Goal: Task Accomplishment & Management: Manage account settings

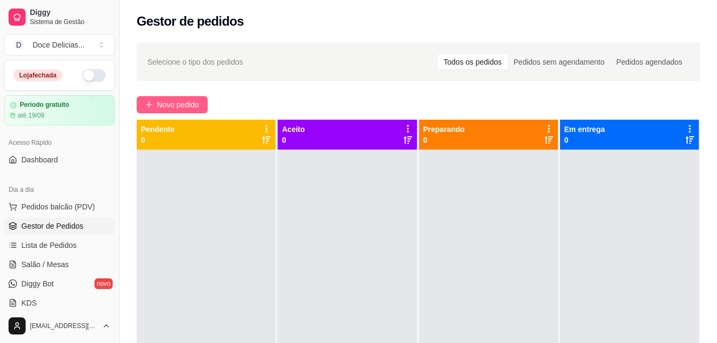
scroll to position [99, 0]
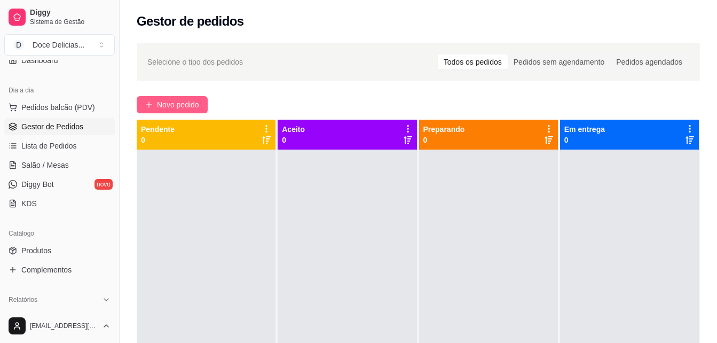
click at [164, 105] on span "Novo pedido" at bounding box center [178, 105] width 42 height 12
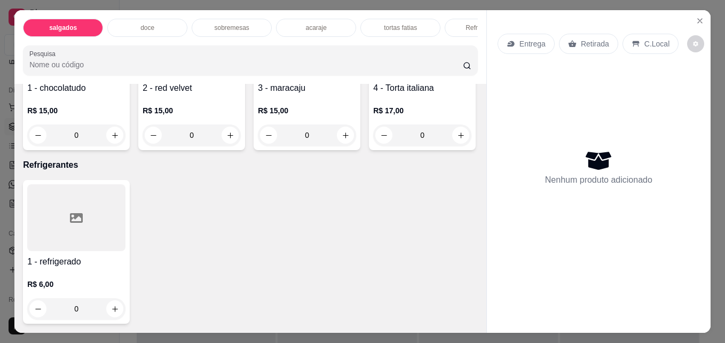
scroll to position [1452, 0]
click at [231, 144] on button "increase-product-quantity" at bounding box center [230, 135] width 17 height 17
type input "1"
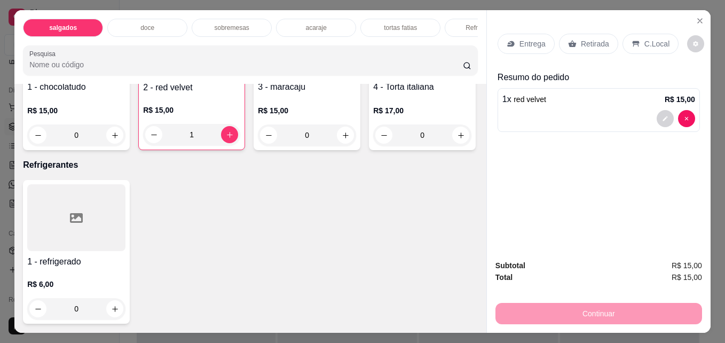
click at [588, 41] on p "Retirada" at bounding box center [595, 43] width 28 height 11
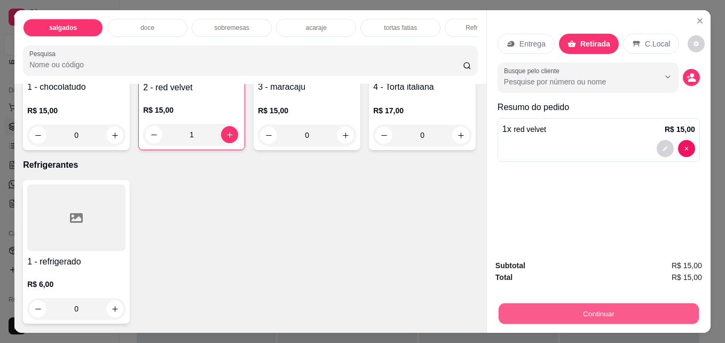
click at [598, 303] on button "Continuar" at bounding box center [599, 313] width 200 height 21
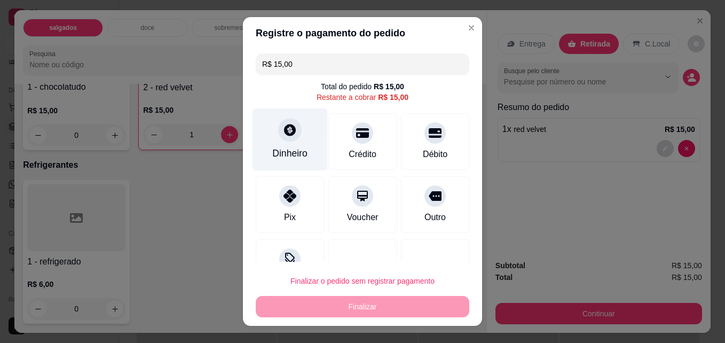
click at [283, 130] on icon at bounding box center [290, 130] width 14 height 14
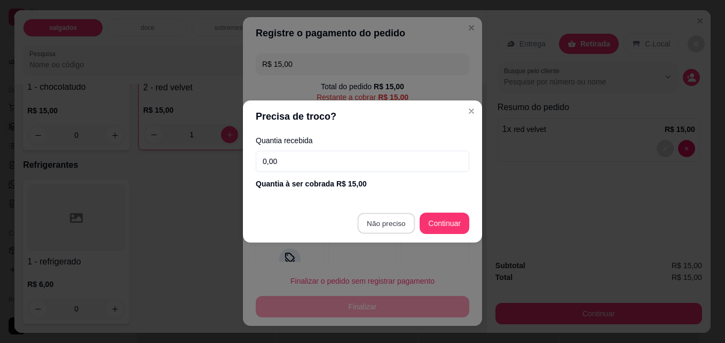
type input "R$ 0,00"
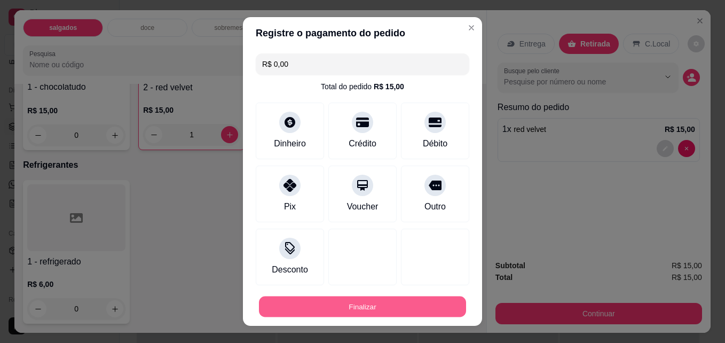
click at [397, 312] on button "Finalizar" at bounding box center [362, 306] width 207 height 21
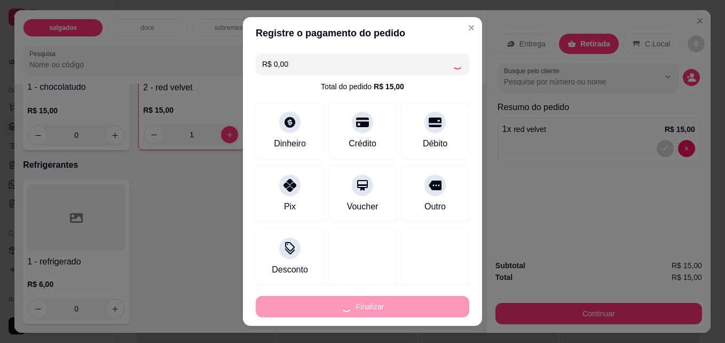
type input "0"
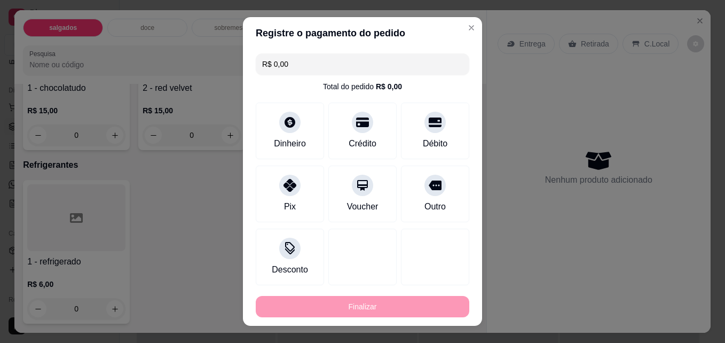
type input "-R$ 15,00"
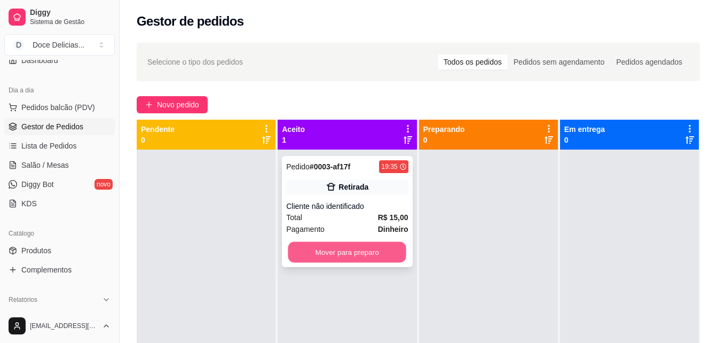
click at [368, 259] on button "Mover para preparo" at bounding box center [347, 252] width 118 height 21
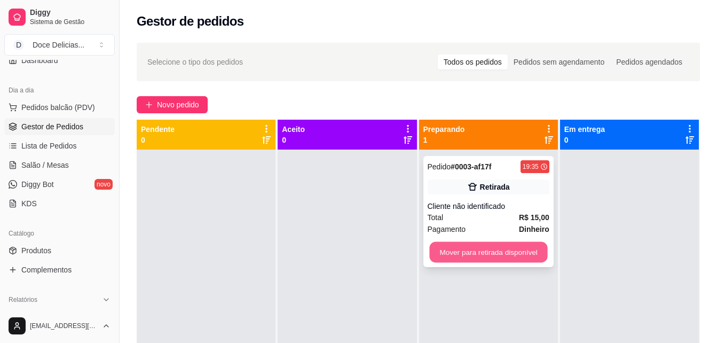
click at [514, 244] on button "Mover para retirada disponível" at bounding box center [488, 252] width 118 height 21
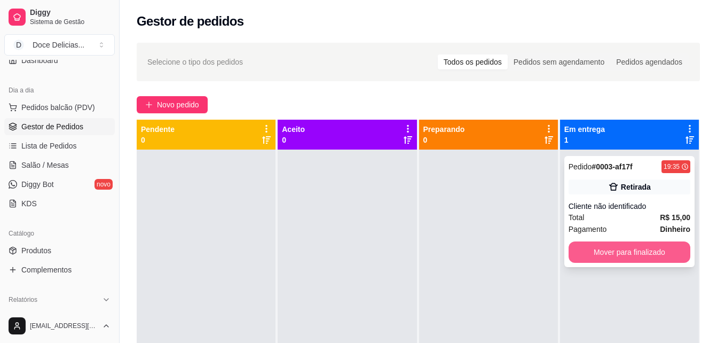
click at [580, 255] on button "Mover para finalizado" at bounding box center [630, 251] width 122 height 21
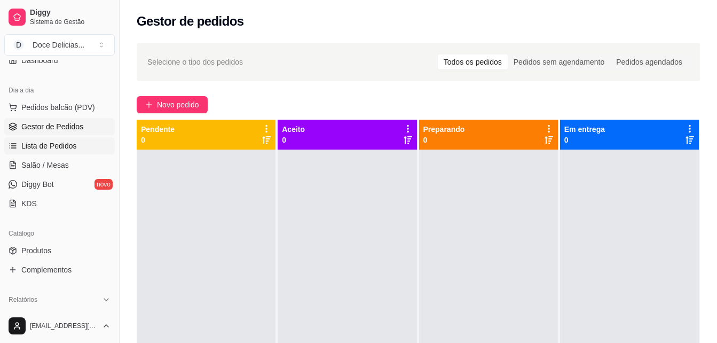
click at [33, 141] on span "Lista de Pedidos" at bounding box center [49, 145] width 56 height 11
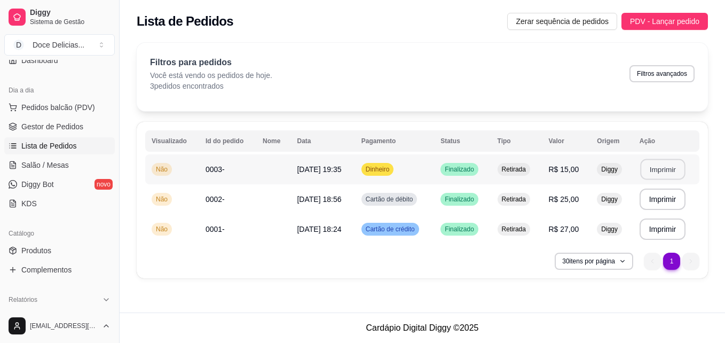
click at [650, 167] on button "Imprimir" at bounding box center [662, 169] width 45 height 21
click at [56, 111] on span "Pedidos balcão (PDV)" at bounding box center [58, 107] width 74 height 11
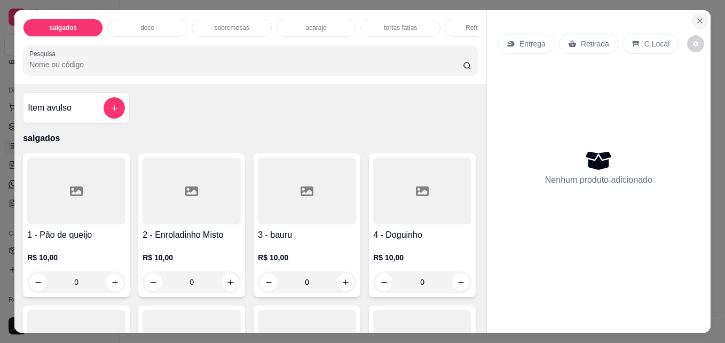
click at [699, 17] on icon "Close" at bounding box center [700, 21] width 9 height 9
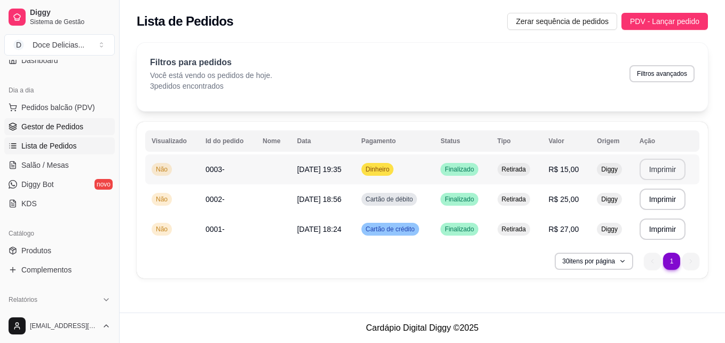
click at [72, 125] on span "Gestor de Pedidos" at bounding box center [52, 126] width 62 height 11
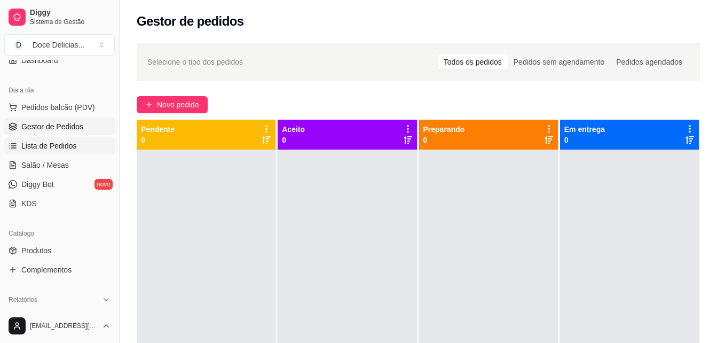
click at [64, 141] on span "Lista de Pedidos" at bounding box center [49, 145] width 56 height 11
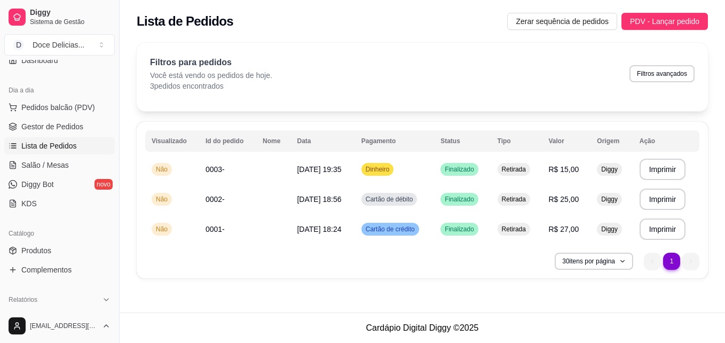
click at [4, 137] on link "Lista de Pedidos" at bounding box center [59, 145] width 111 height 17
click at [688, 12] on div "Lista de Pedidos Zerar sequência de pedidos PDV - Lançar pedido" at bounding box center [422, 18] width 605 height 36
click at [687, 18] on span "PDV - Lançar pedido" at bounding box center [664, 21] width 69 height 12
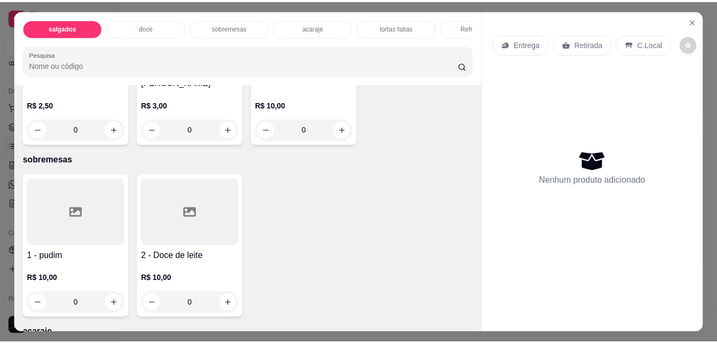
scroll to position [705, 0]
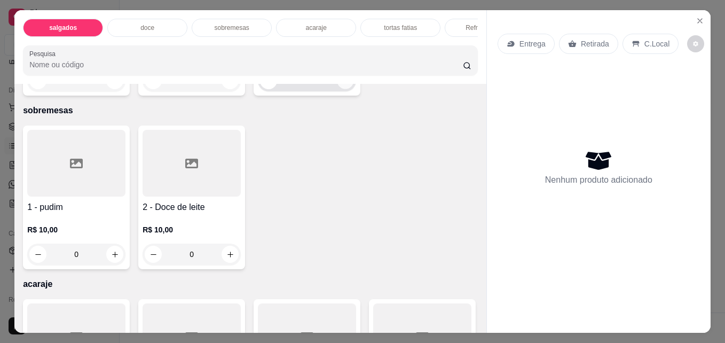
click at [345, 85] on icon "increase-product-quantity" at bounding box center [346, 81] width 8 height 8
type input "1"
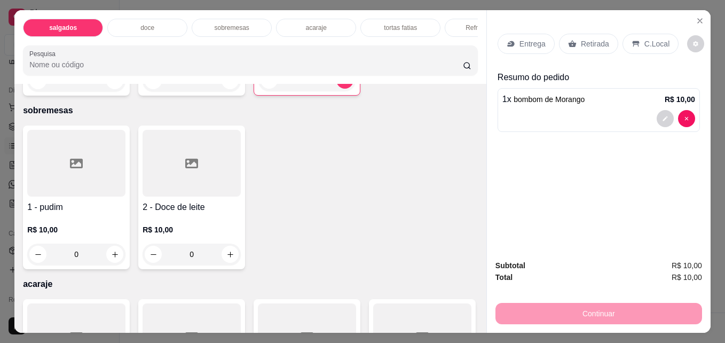
click at [572, 44] on div "Retirada" at bounding box center [588, 44] width 59 height 20
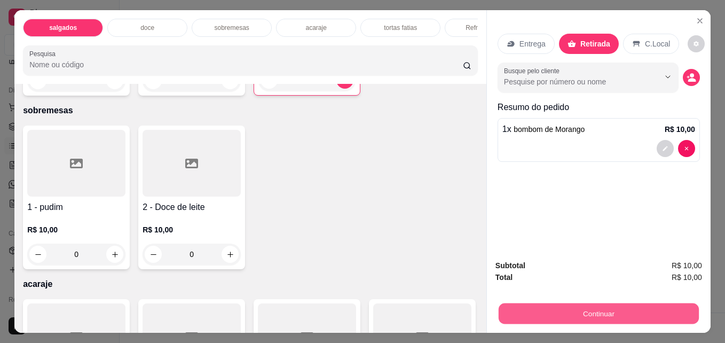
click at [541, 311] on button "Continuar" at bounding box center [599, 313] width 200 height 21
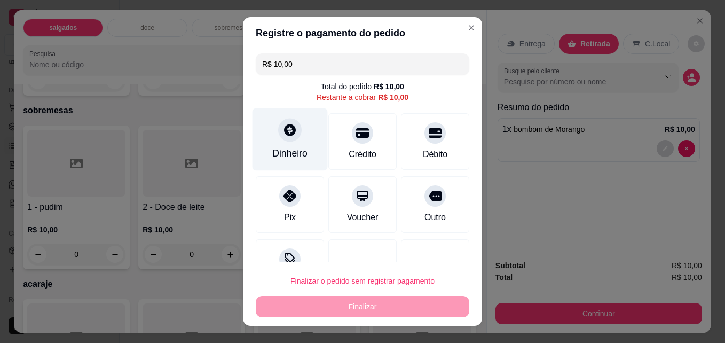
click at [292, 136] on div at bounding box center [289, 130] width 23 height 23
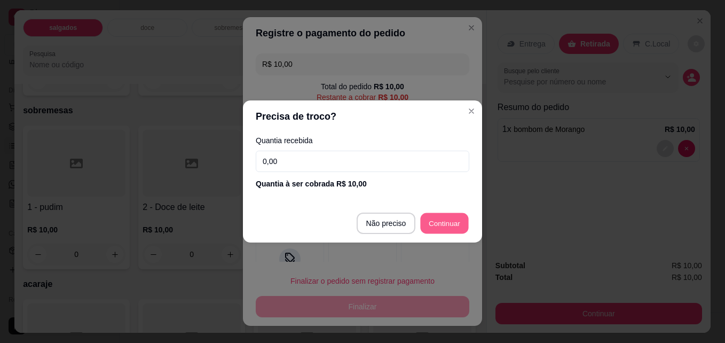
type input "R$ 0,00"
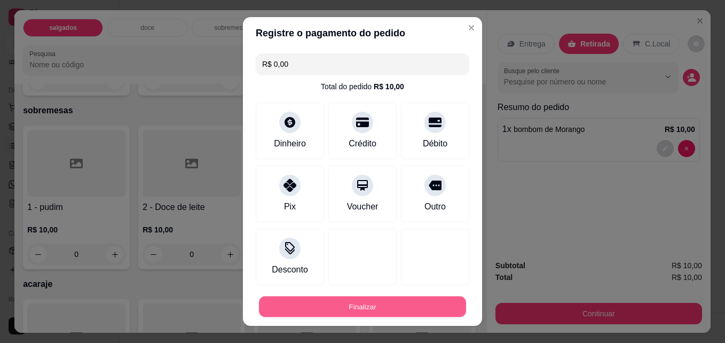
click at [389, 296] on div "Finalizar" at bounding box center [363, 306] width 214 height 21
click at [386, 303] on button "Finalizar" at bounding box center [362, 306] width 207 height 21
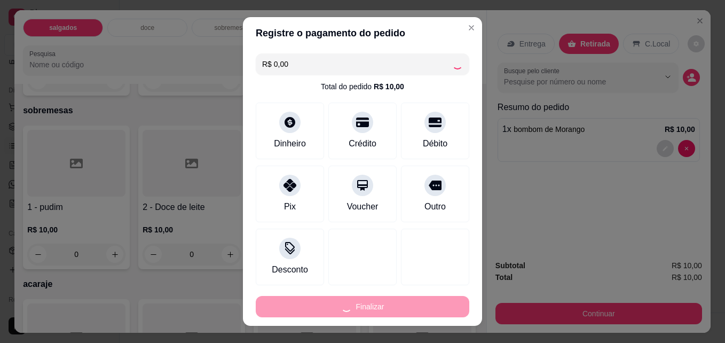
type input "0"
type input "-R$ 10,00"
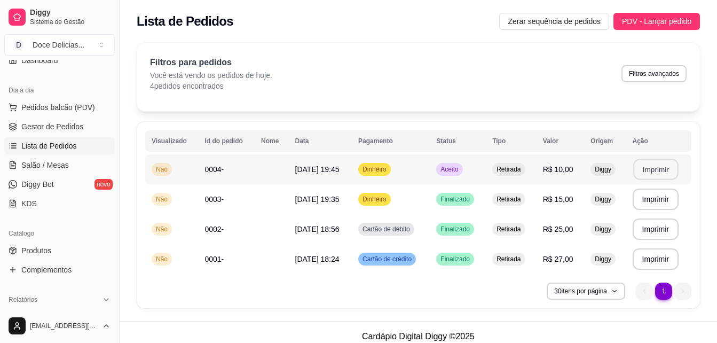
click at [644, 165] on button "Imprimir" at bounding box center [655, 169] width 45 height 21
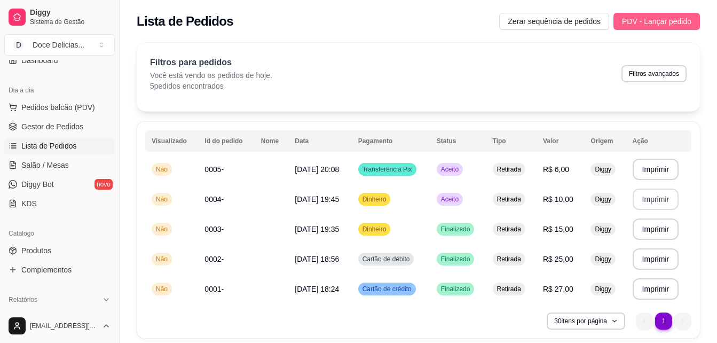
click at [626, 25] on span "PDV - Lançar pedido" at bounding box center [656, 21] width 69 height 12
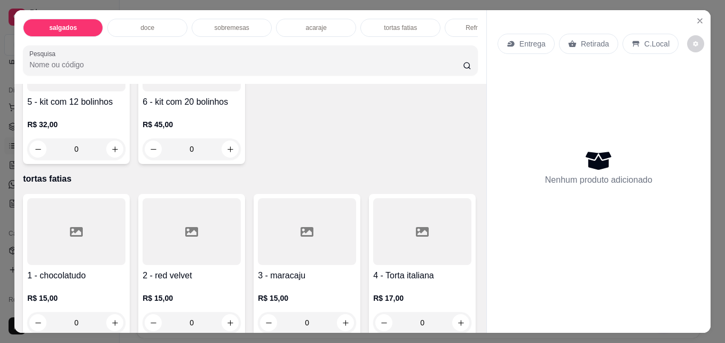
scroll to position [1153, 0]
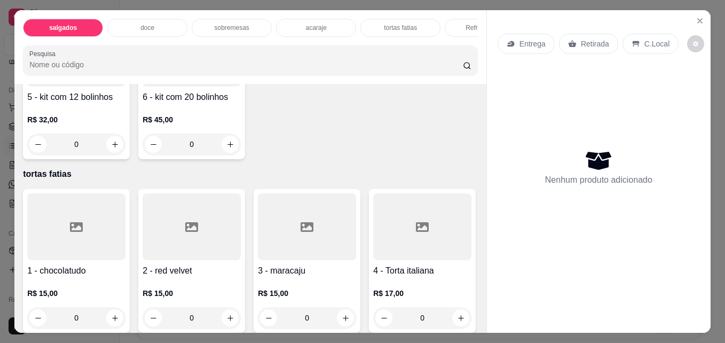
type input "1"
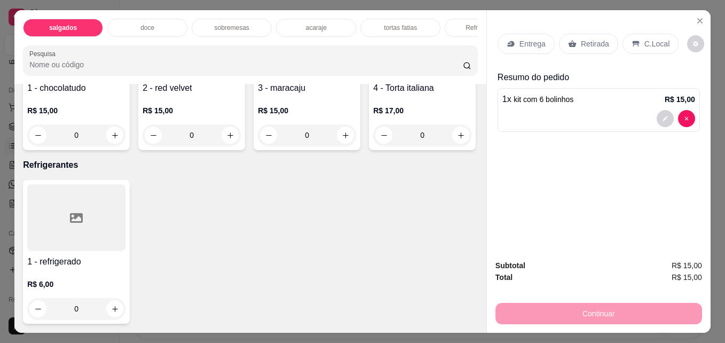
scroll to position [1636, 0]
click at [109, 311] on button "increase-product-quantity" at bounding box center [115, 309] width 17 height 17
type input "1"
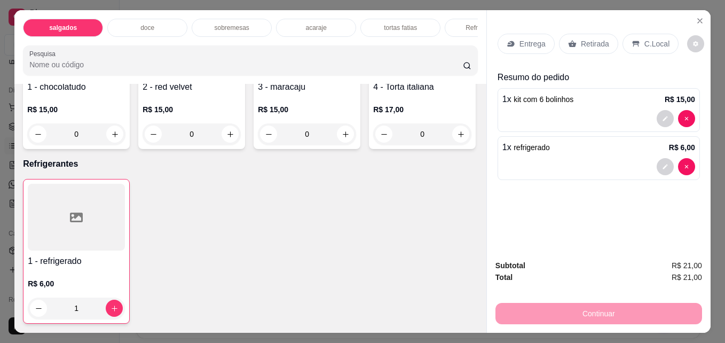
click at [587, 34] on div "Retirada" at bounding box center [588, 44] width 59 height 20
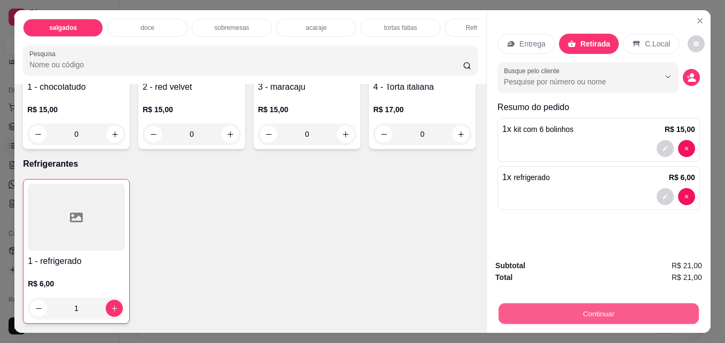
click at [568, 304] on button "Continuar" at bounding box center [599, 313] width 200 height 21
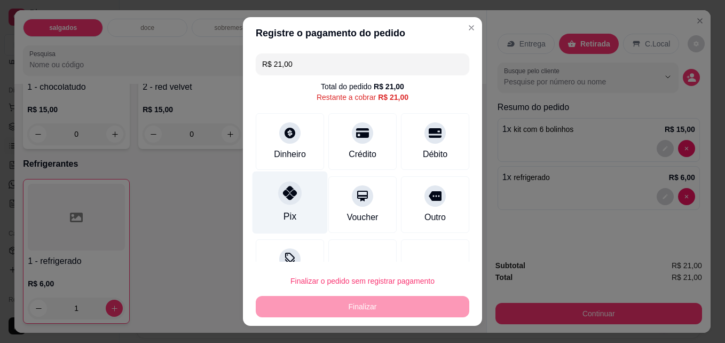
click at [284, 209] on div "Pix" at bounding box center [289, 202] width 75 height 62
type input "R$ 0,00"
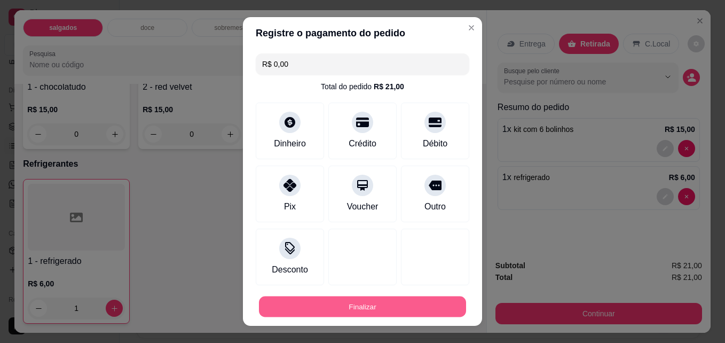
click at [313, 316] on button "Finalizar" at bounding box center [362, 306] width 207 height 21
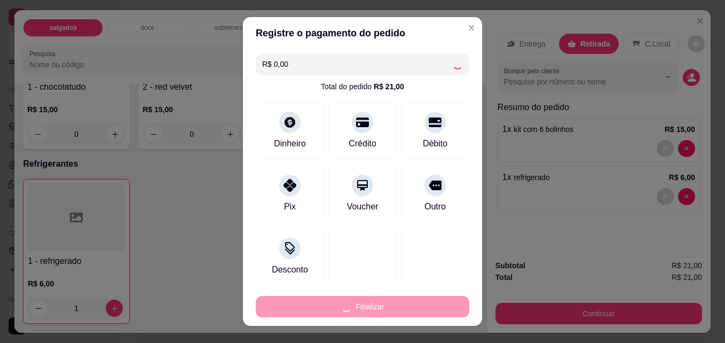
type input "0"
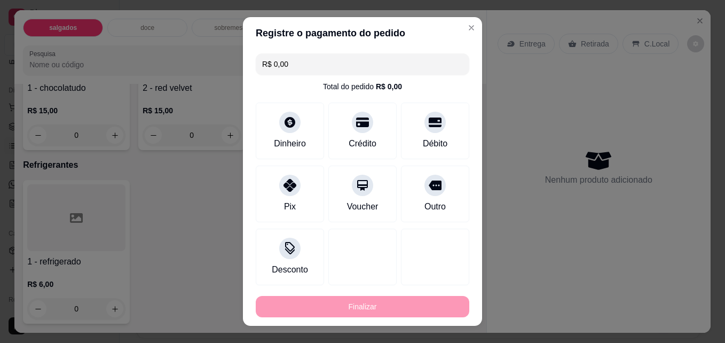
type input "-R$ 21,00"
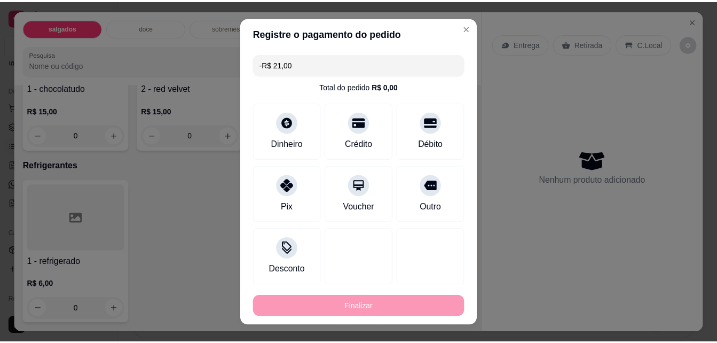
scroll to position [1635, 0]
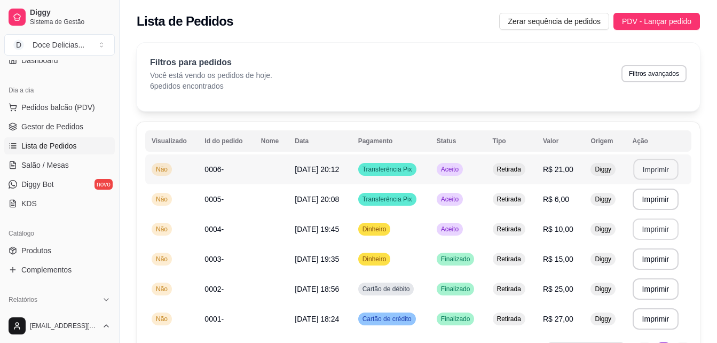
click at [658, 162] on button "Imprimir" at bounding box center [655, 169] width 45 height 21
click at [674, 22] on span "PDV - Lançar pedido" at bounding box center [656, 21] width 69 height 12
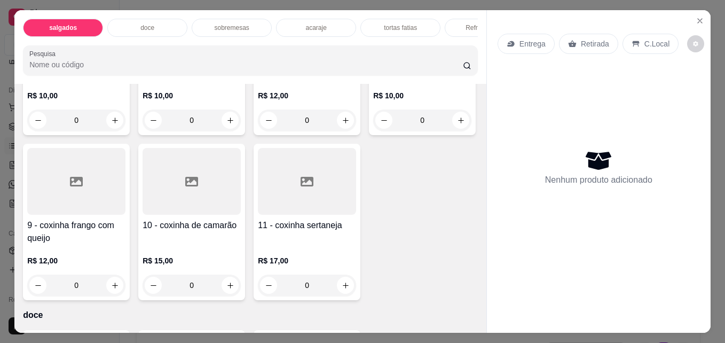
scroll to position [320, 0]
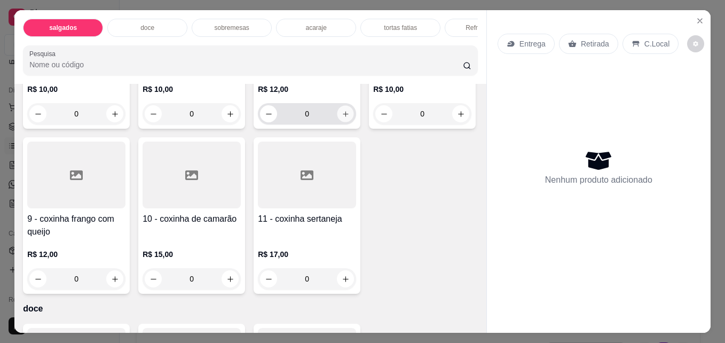
click at [337, 122] on button "increase-product-quantity" at bounding box center [345, 114] width 17 height 17
type input "1"
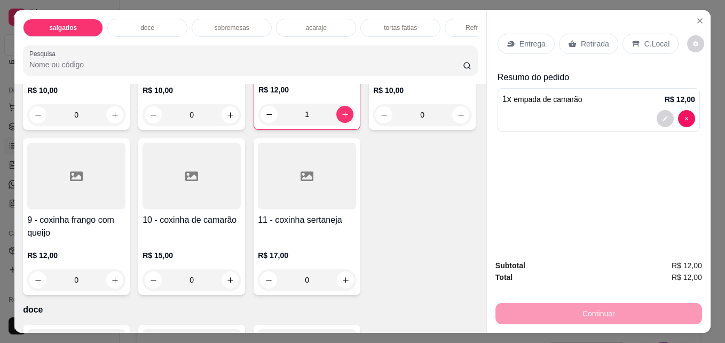
click at [593, 48] on div "Retirada" at bounding box center [588, 44] width 59 height 20
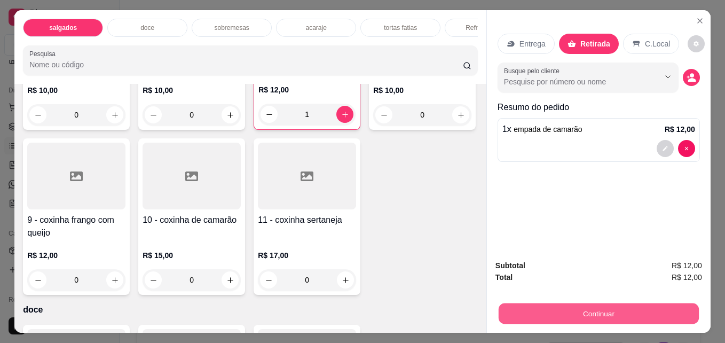
click at [613, 314] on button "Continuar" at bounding box center [599, 313] width 200 height 21
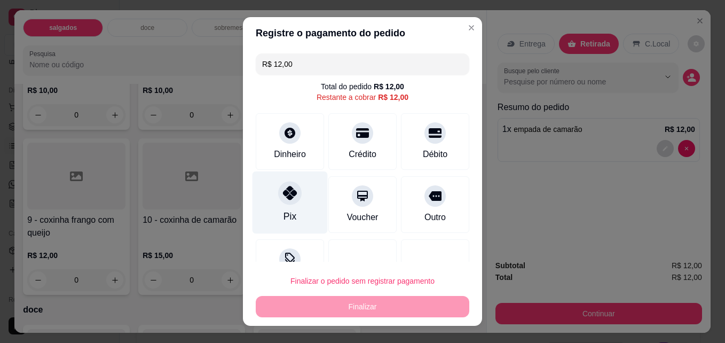
click at [271, 201] on div "Pix" at bounding box center [289, 202] width 75 height 62
type input "R$ 0,00"
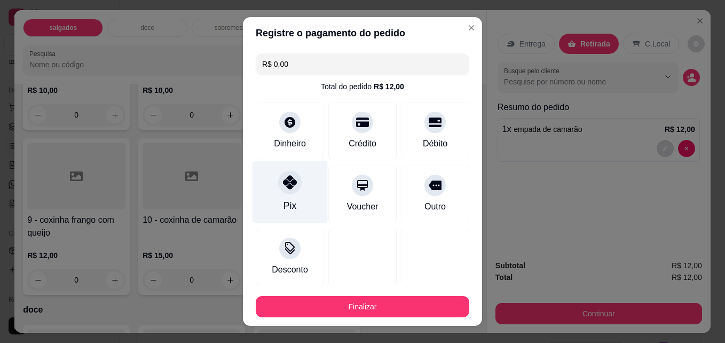
click at [283, 201] on div "Pix" at bounding box center [289, 206] width 13 height 14
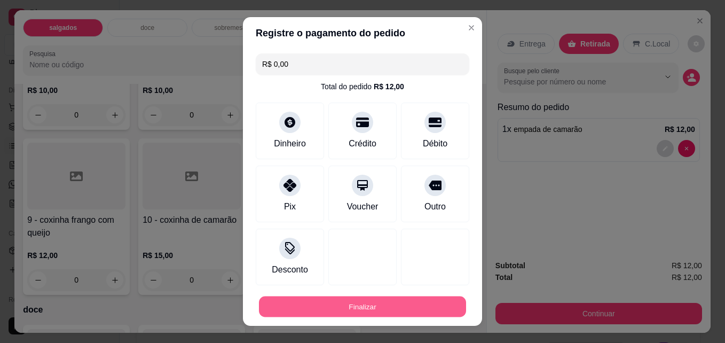
click at [344, 301] on button "Finalizar" at bounding box center [362, 306] width 207 height 21
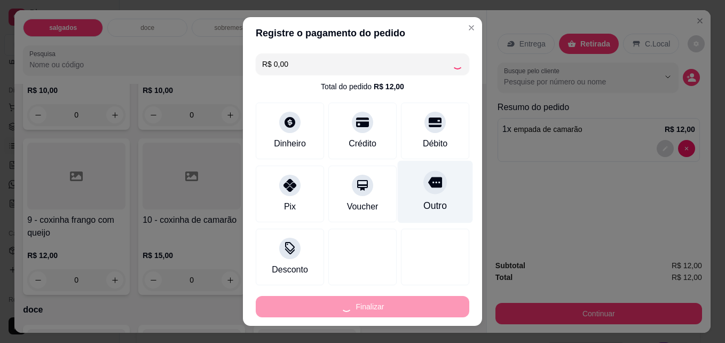
type input "0"
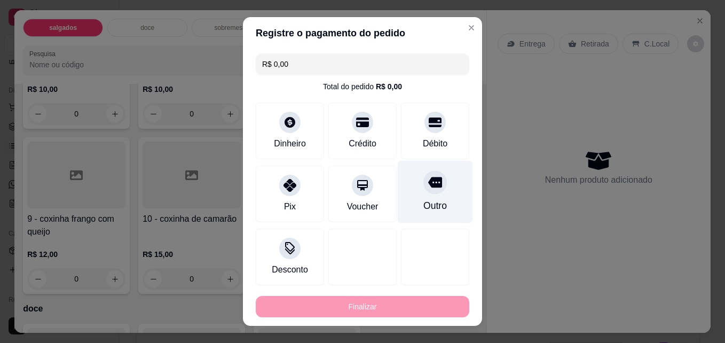
type input "-R$ 12,00"
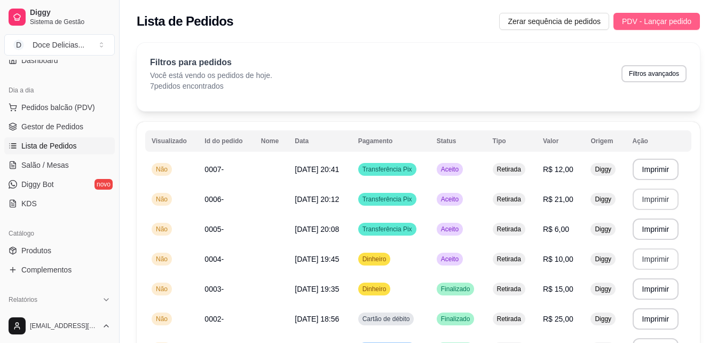
click at [657, 18] on span "PDV - Lançar pedido" at bounding box center [656, 21] width 69 height 12
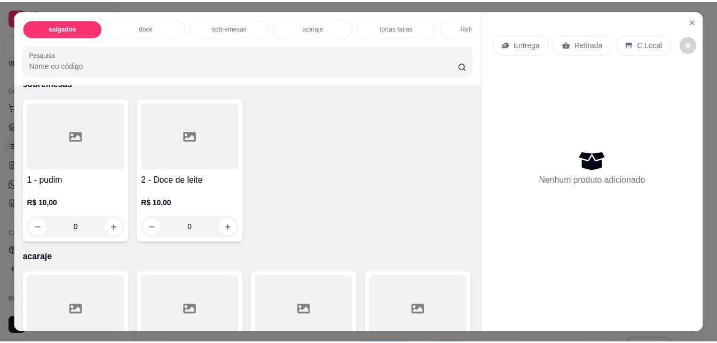
scroll to position [747, 0]
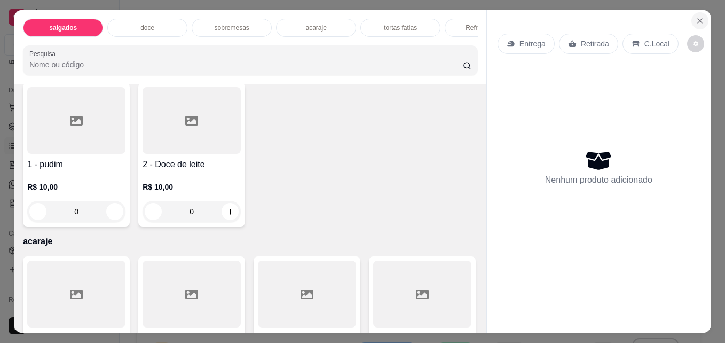
click at [698, 17] on icon "Close" at bounding box center [700, 21] width 9 height 9
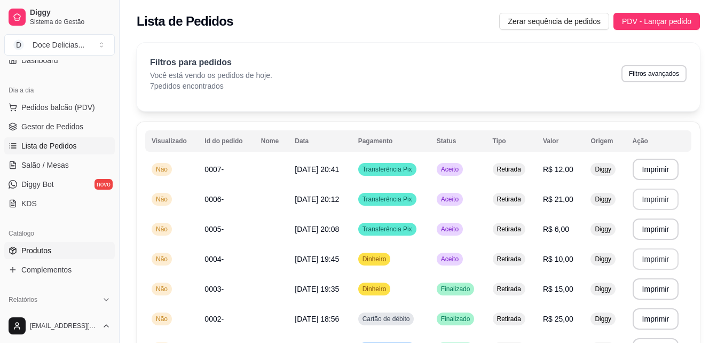
click at [45, 251] on span "Produtos" at bounding box center [36, 250] width 30 height 11
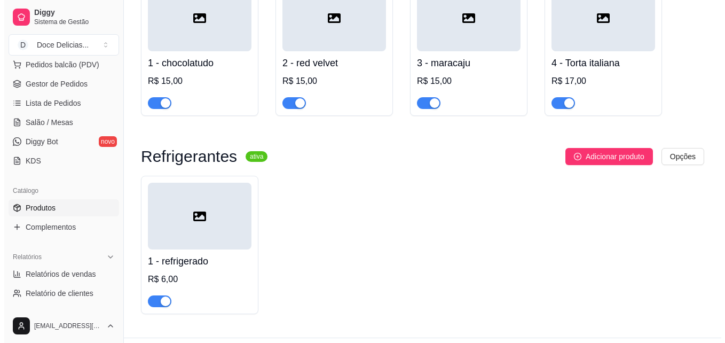
scroll to position [1490, 0]
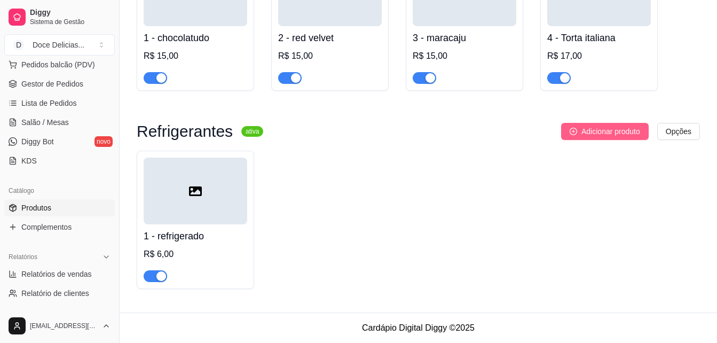
click at [581, 133] on span "Adicionar produto" at bounding box center [610, 131] width 59 height 12
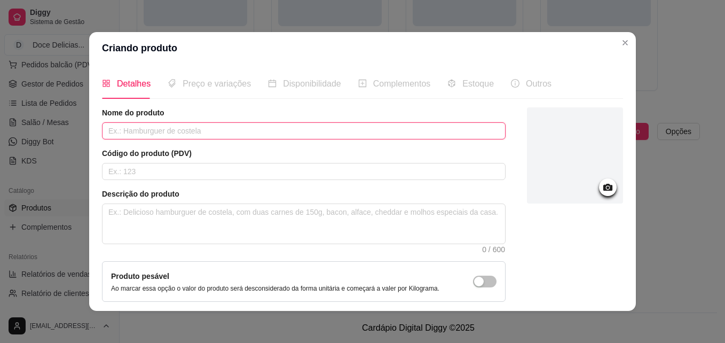
click at [376, 125] on input "text" at bounding box center [304, 130] width 404 height 17
type input "AGUA MINERAL"
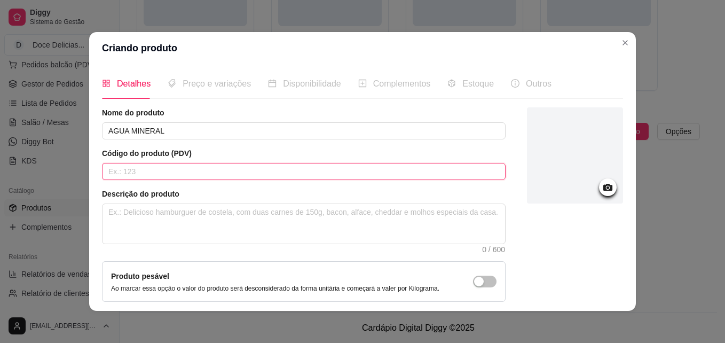
click at [325, 168] on input "text" at bounding box center [304, 171] width 404 height 17
type input "3"
type input "2"
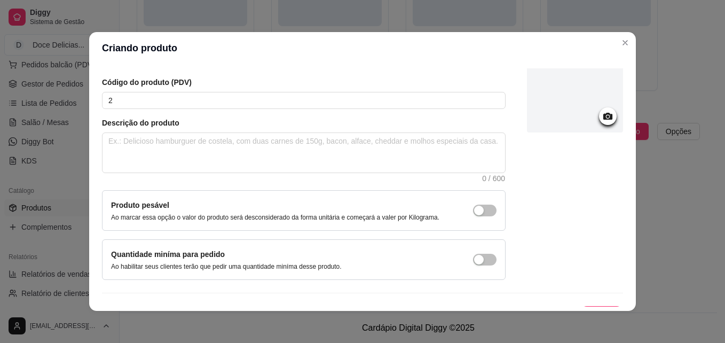
scroll to position [92, 0]
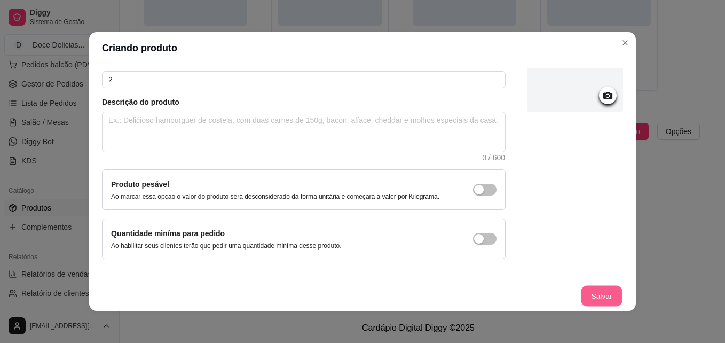
click at [594, 295] on button "Salvar" at bounding box center [602, 296] width 42 height 21
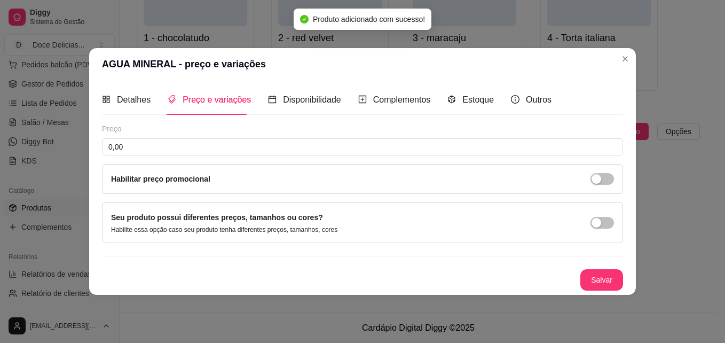
scroll to position [0, 0]
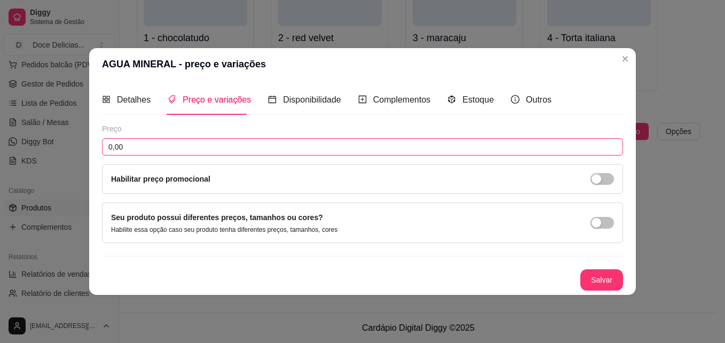
click at [320, 147] on input "0,00" at bounding box center [362, 146] width 521 height 17
type input "3,00"
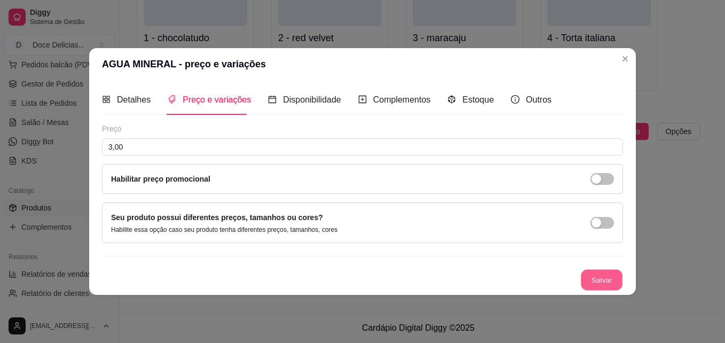
click at [589, 273] on button "Salvar" at bounding box center [602, 280] width 42 height 21
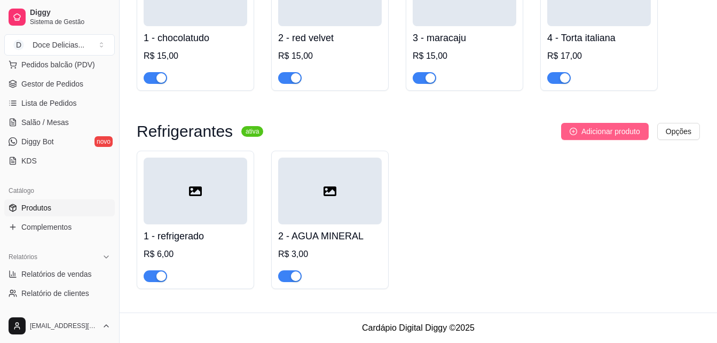
click at [581, 131] on span "Adicionar produto" at bounding box center [610, 131] width 59 height 12
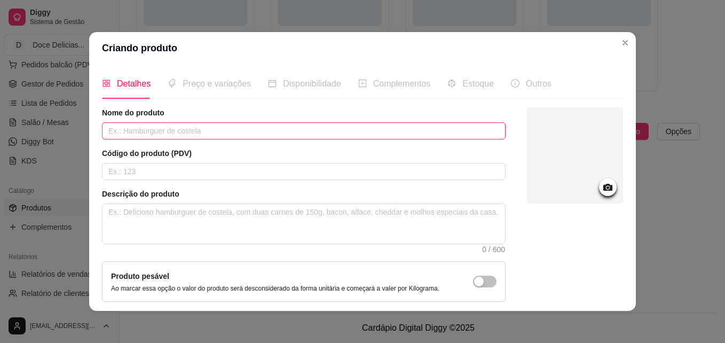
click at [483, 125] on input "text" at bounding box center [304, 130] width 404 height 17
type input "AGUA MINERAL COM GÁS"
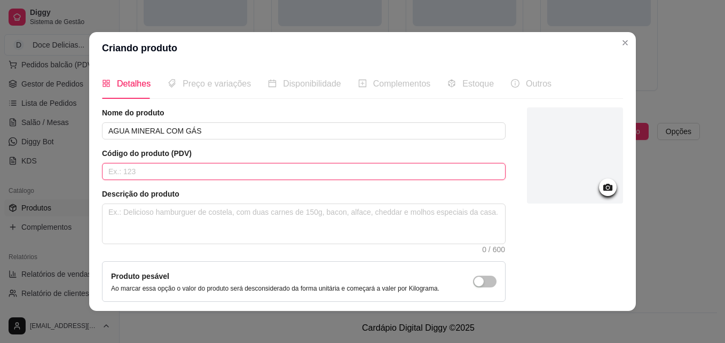
click at [348, 175] on input "text" at bounding box center [304, 171] width 404 height 17
type input "3"
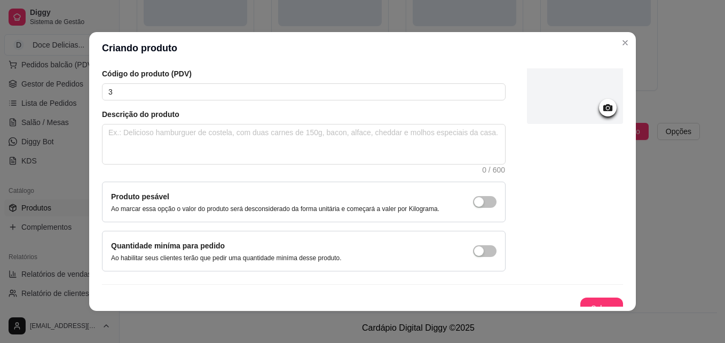
scroll to position [92, 0]
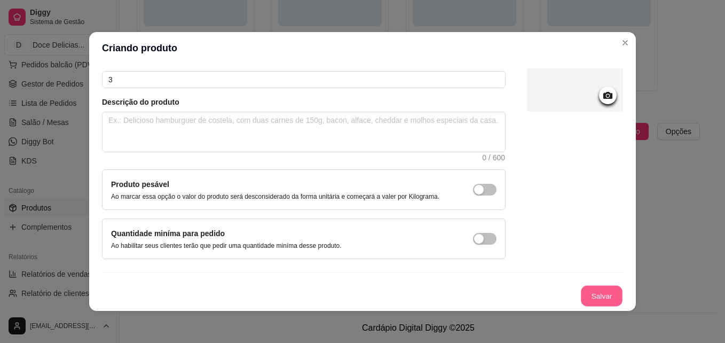
click at [597, 296] on button "Salvar" at bounding box center [602, 296] width 42 height 21
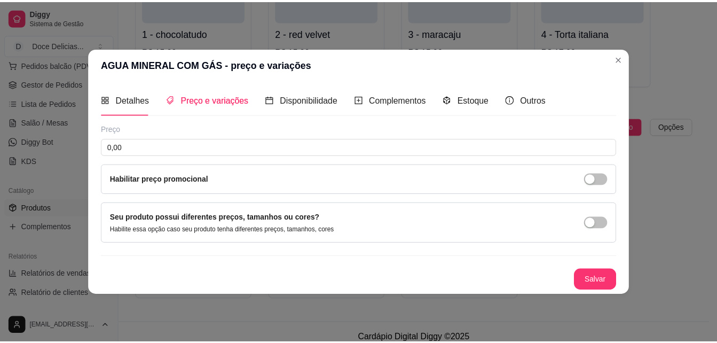
scroll to position [0, 0]
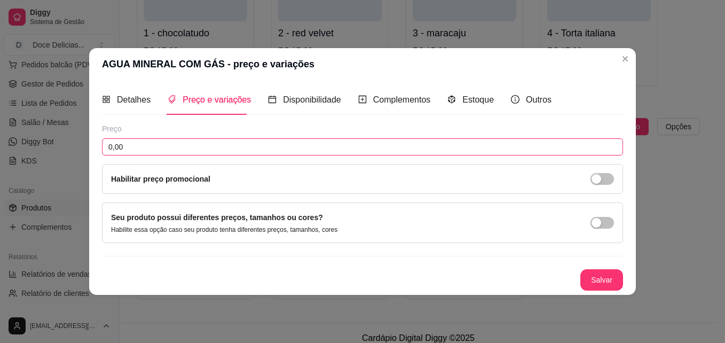
click at [360, 146] on input "0,00" at bounding box center [362, 146] width 521 height 17
type input "4,00"
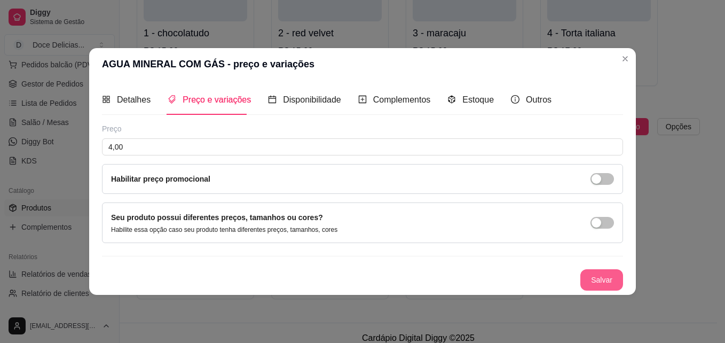
click at [610, 275] on button "Salvar" at bounding box center [601, 279] width 43 height 21
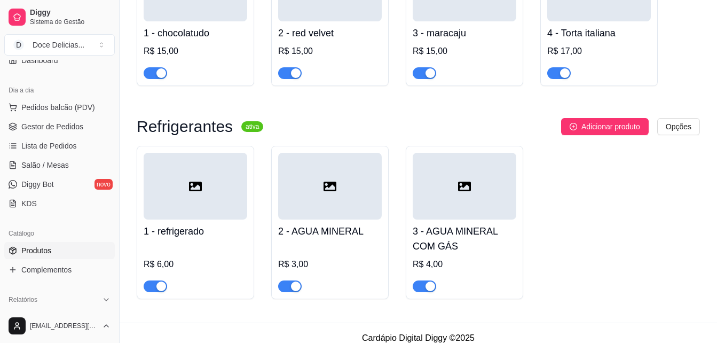
scroll to position [42, 0]
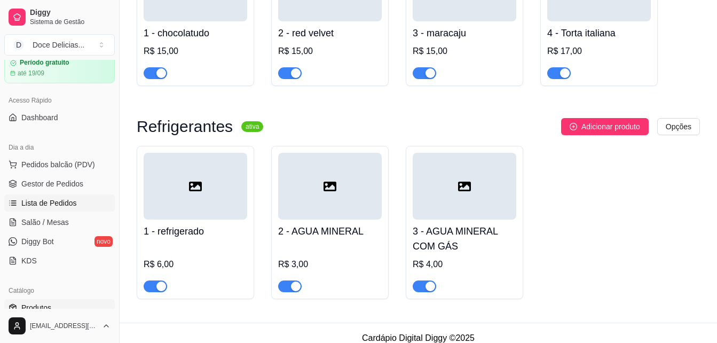
click at [52, 197] on link "Lista de Pedidos" at bounding box center [59, 202] width 111 height 17
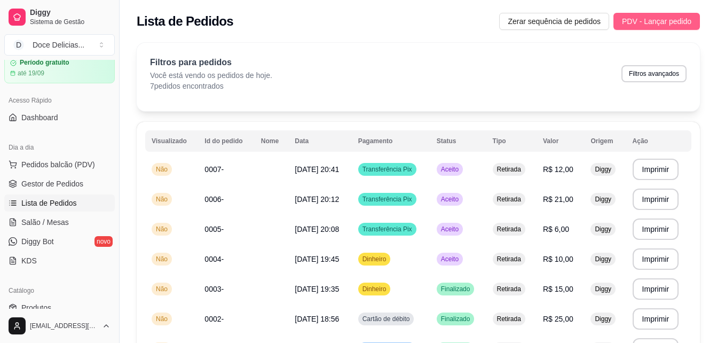
click at [677, 18] on span "PDV - Lançar pedido" at bounding box center [656, 21] width 69 height 12
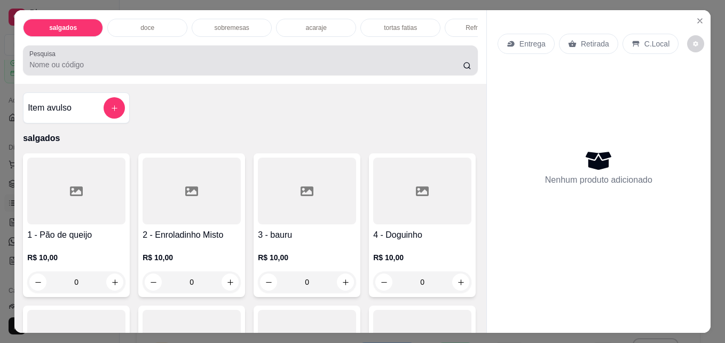
click at [413, 67] on input "Pesquisa" at bounding box center [245, 64] width 433 height 11
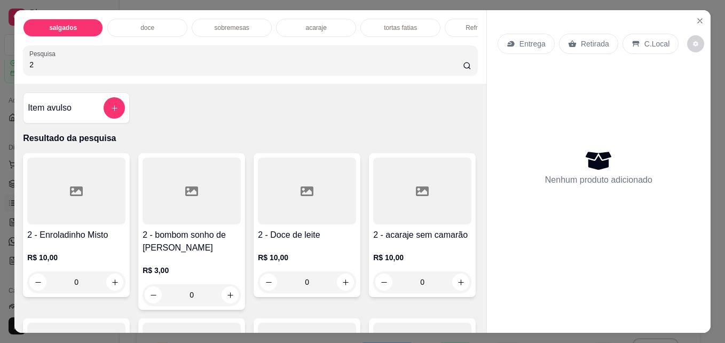
type input "2"
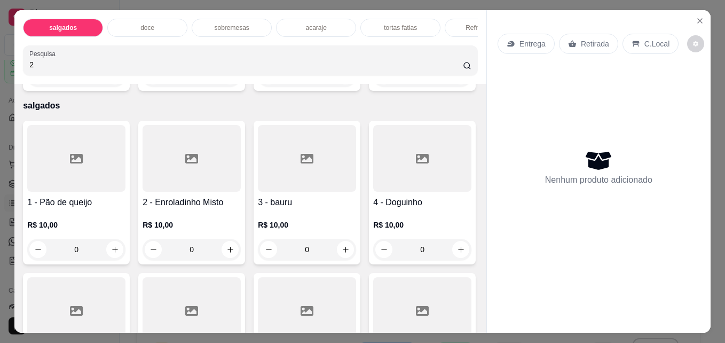
scroll to position [384, 0]
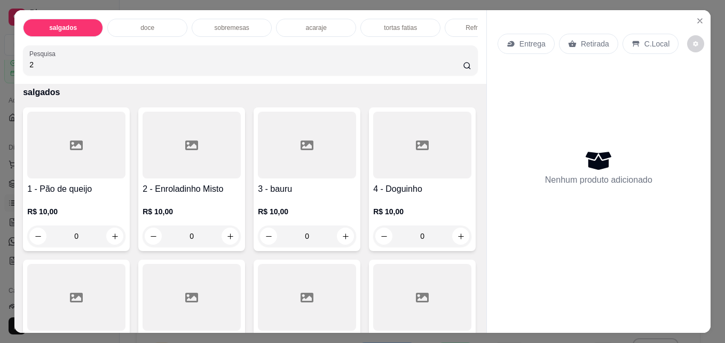
click at [457, 67] on icon "increase-product-quantity" at bounding box center [461, 63] width 8 height 8
type input "1"
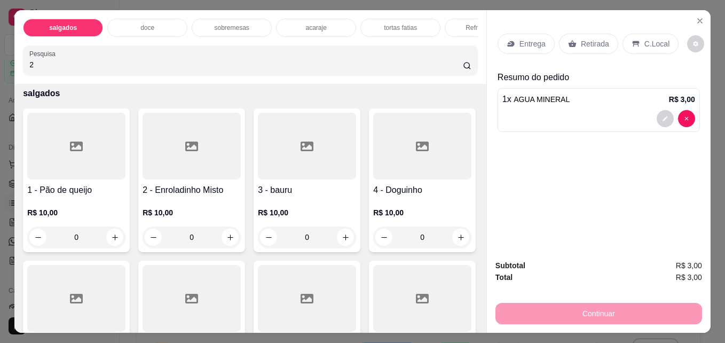
click at [574, 48] on div "Retirada" at bounding box center [588, 44] width 59 height 20
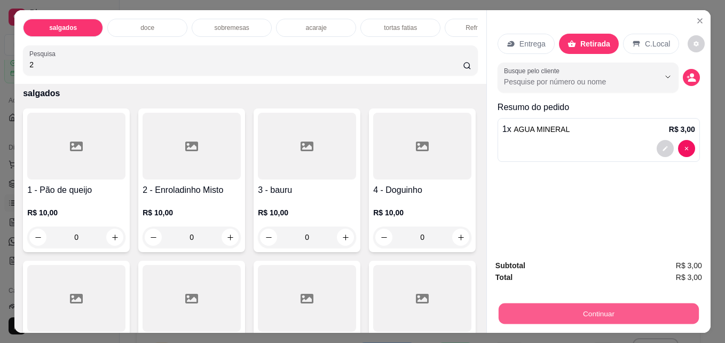
click at [566, 305] on button "Continuar" at bounding box center [599, 313] width 200 height 21
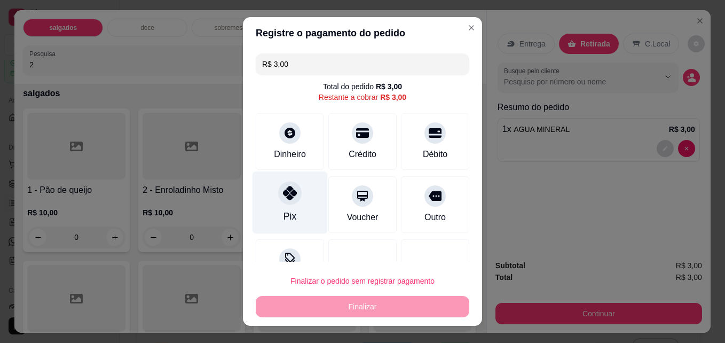
click at [283, 199] on icon at bounding box center [290, 193] width 14 height 14
type input "R$ 0,00"
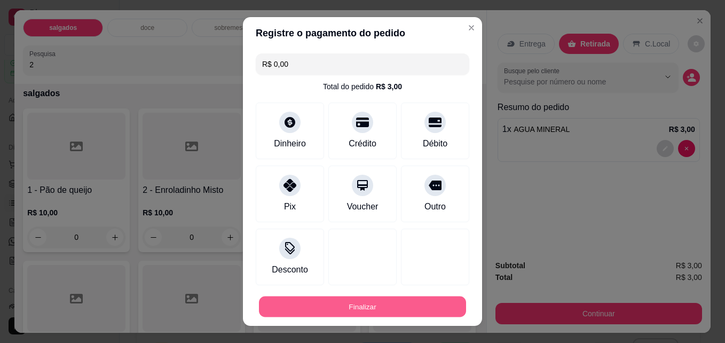
click at [322, 303] on button "Finalizar" at bounding box center [362, 306] width 207 height 21
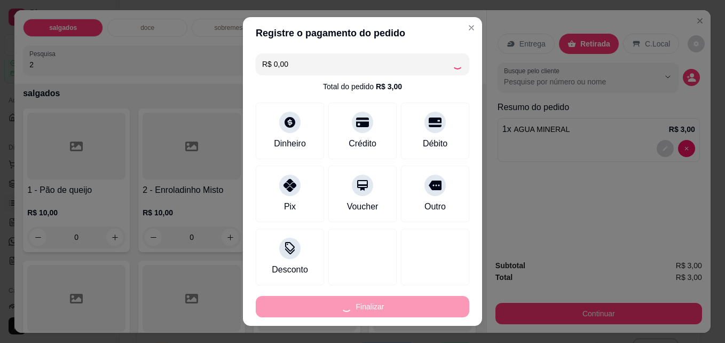
type input "0"
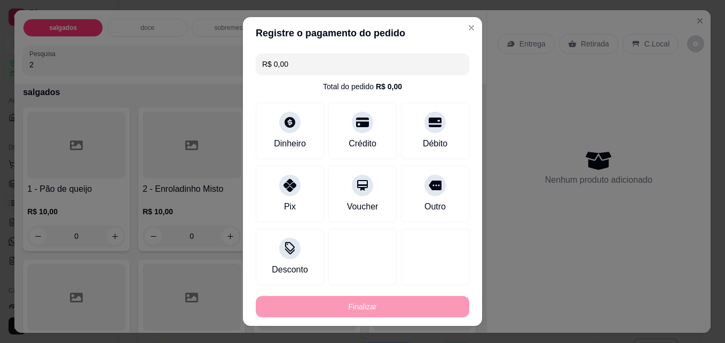
type input "-R$ 3,00"
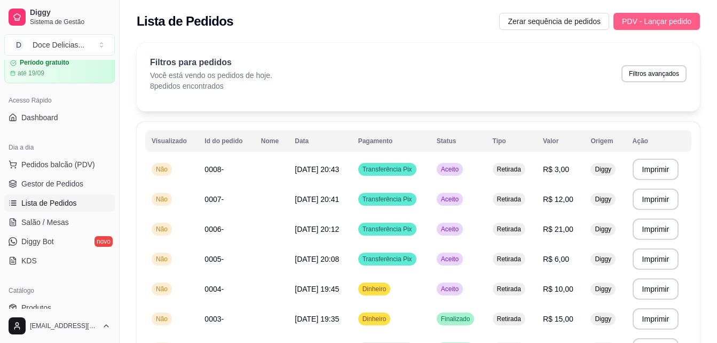
click at [675, 25] on span "PDV - Lançar pedido" at bounding box center [656, 21] width 69 height 12
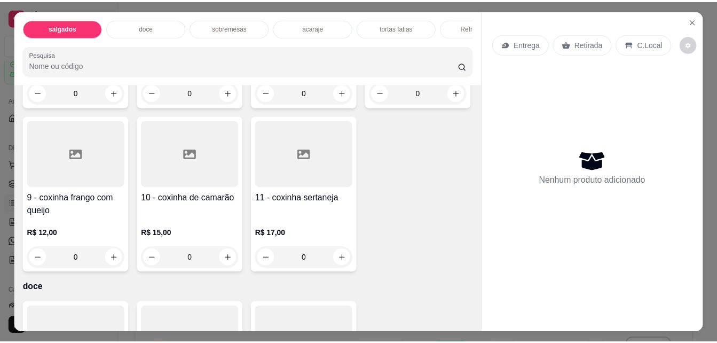
scroll to position [363, 0]
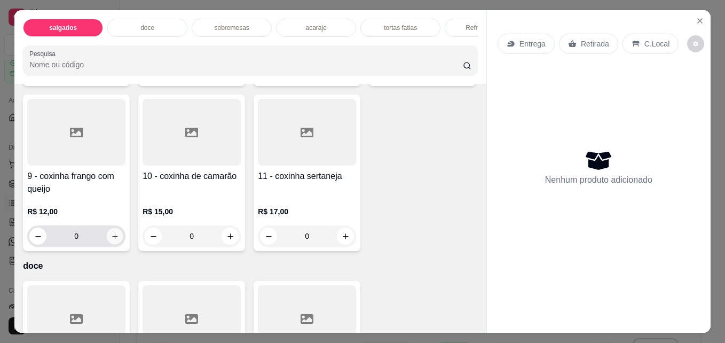
click at [123, 235] on button "increase-product-quantity" at bounding box center [115, 236] width 17 height 17
type input "1"
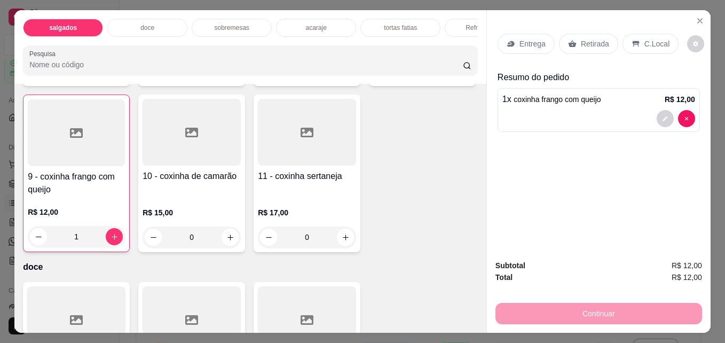
click at [588, 41] on p "Retirada" at bounding box center [595, 43] width 28 height 11
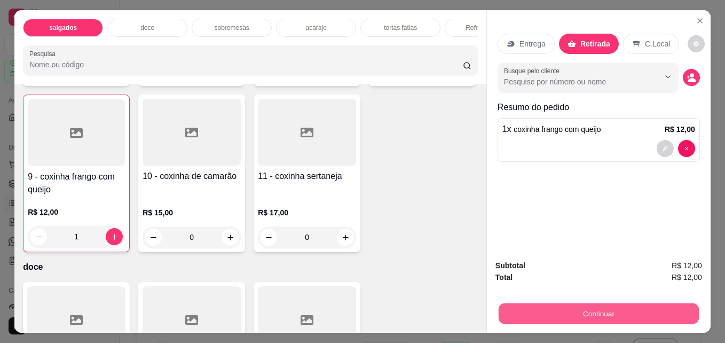
click at [579, 304] on button "Continuar" at bounding box center [599, 313] width 200 height 21
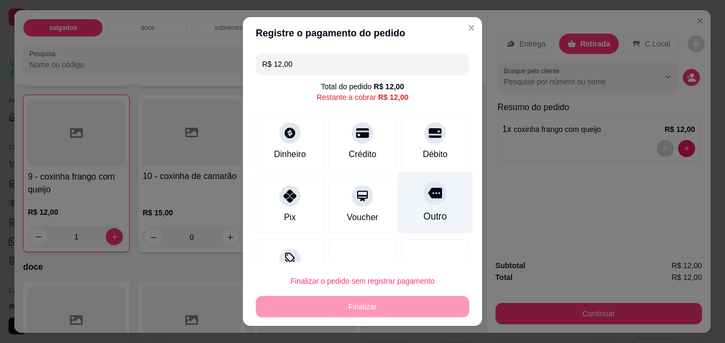
click at [423, 209] on div "Outro" at bounding box center [434, 216] width 23 height 14
type input "R$ 0,00"
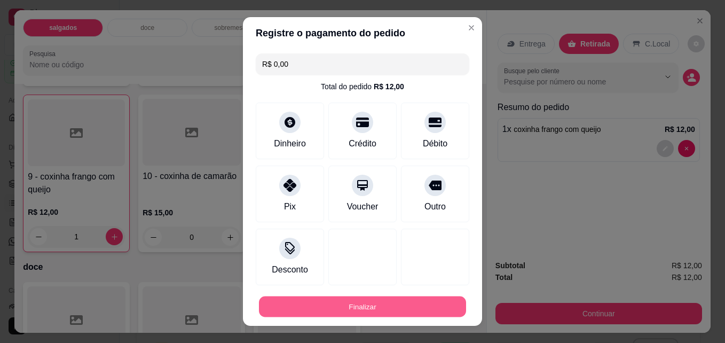
click at [377, 306] on button "Finalizar" at bounding box center [362, 306] width 207 height 21
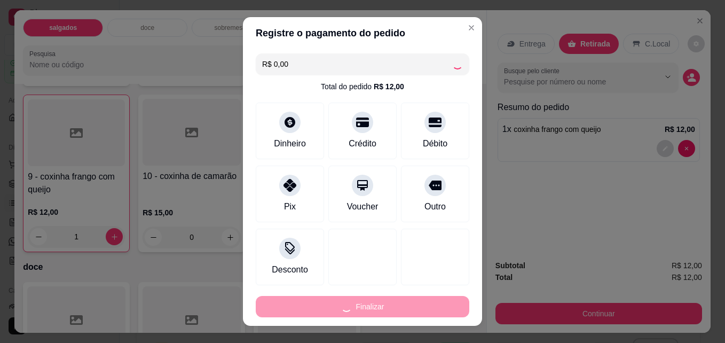
type input "0"
type input "-R$ 12,00"
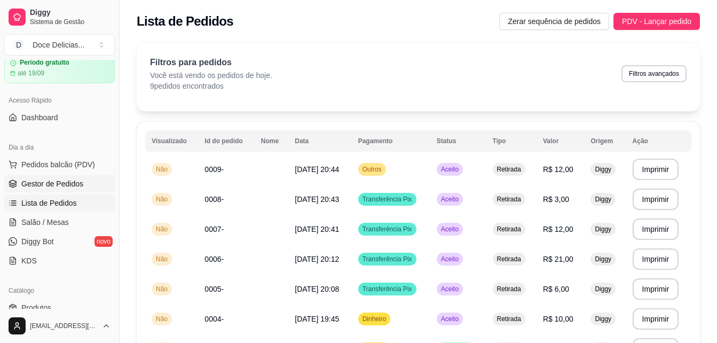
click at [59, 179] on span "Gestor de Pedidos" at bounding box center [52, 183] width 62 height 11
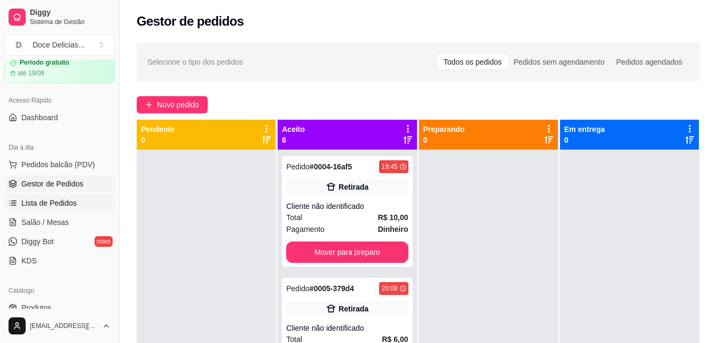
click at [61, 198] on span "Lista de Pedidos" at bounding box center [49, 203] width 56 height 11
